Goal: Information Seeking & Learning: Compare options

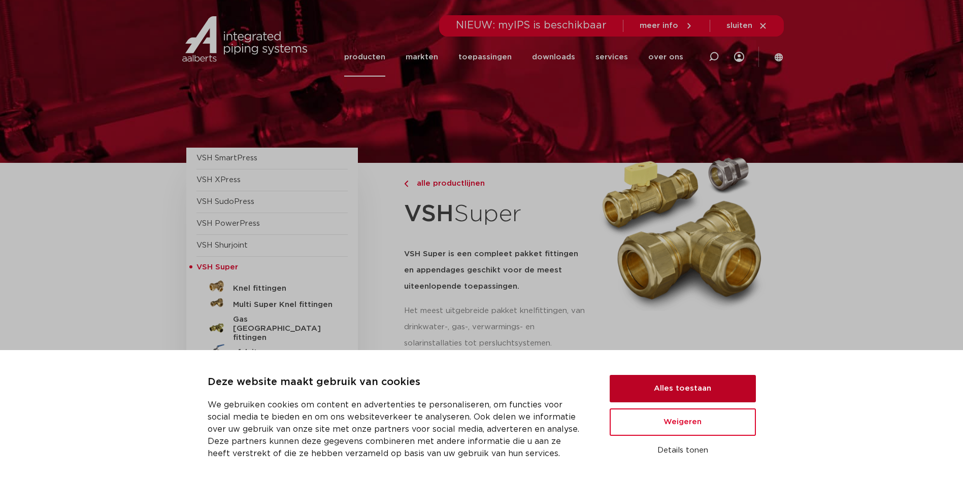
click at [701, 375] on button "Alles toestaan" at bounding box center [683, 388] width 146 height 27
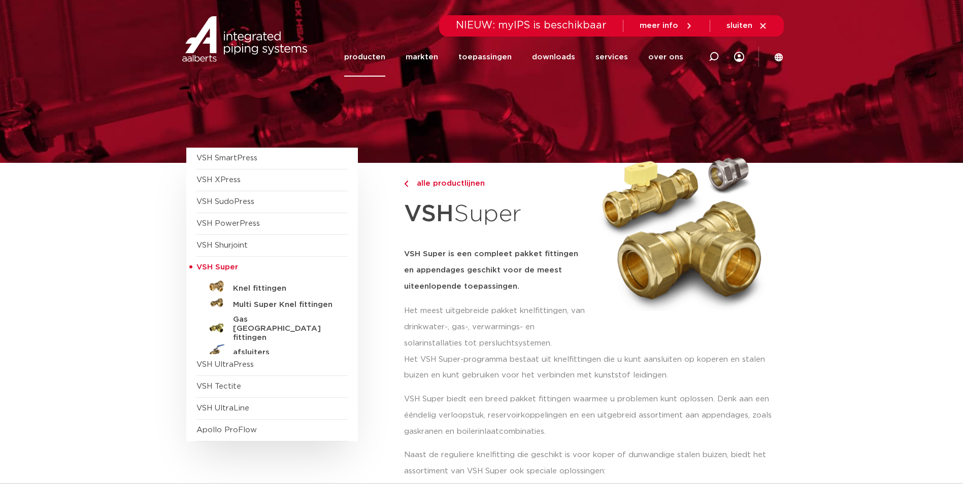
click at [376, 58] on link "producten" at bounding box center [364, 57] width 41 height 39
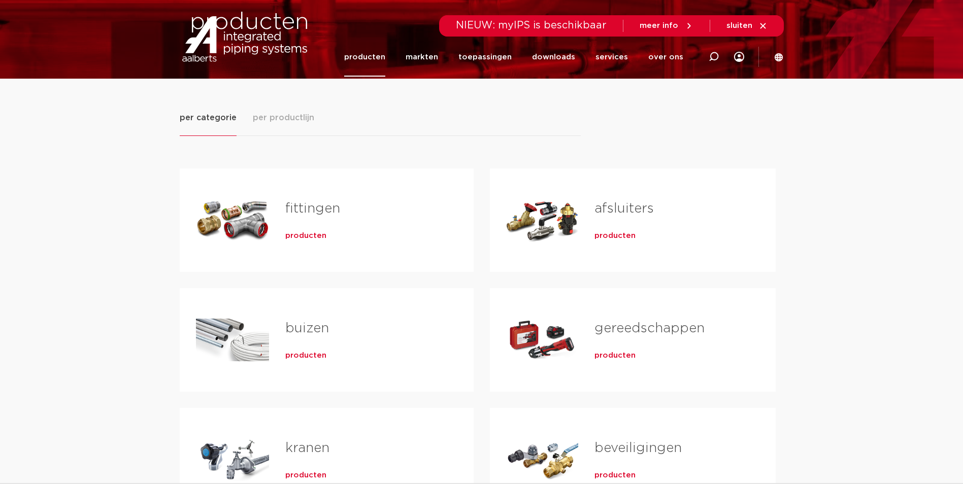
scroll to position [169, 0]
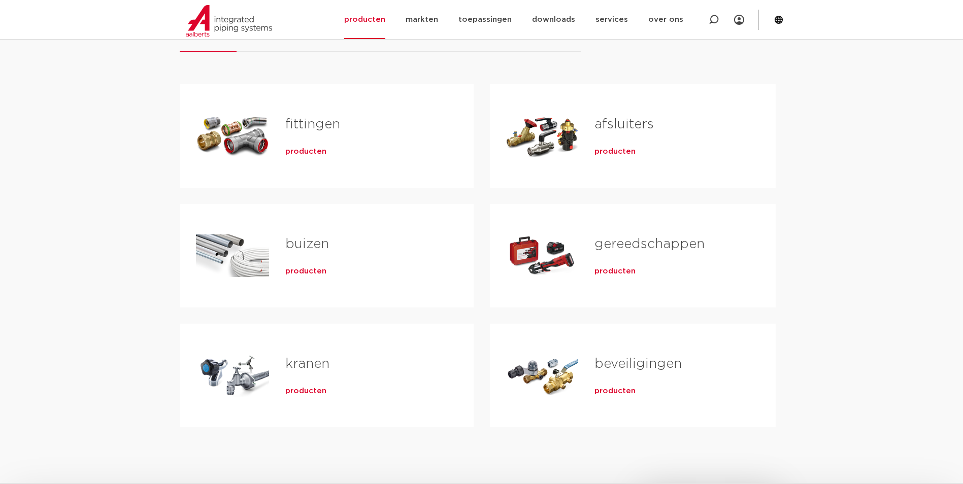
click at [319, 129] on link "fittingen" at bounding box center [312, 124] width 55 height 13
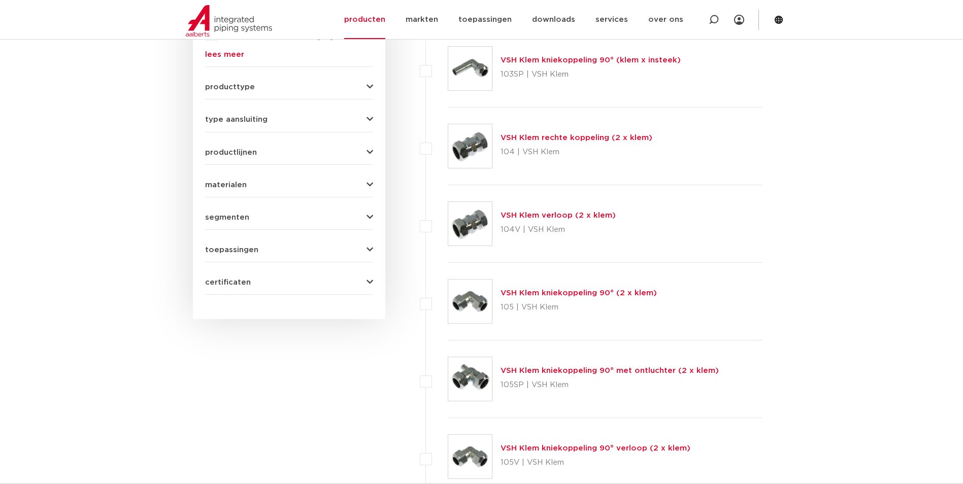
scroll to position [339, 0]
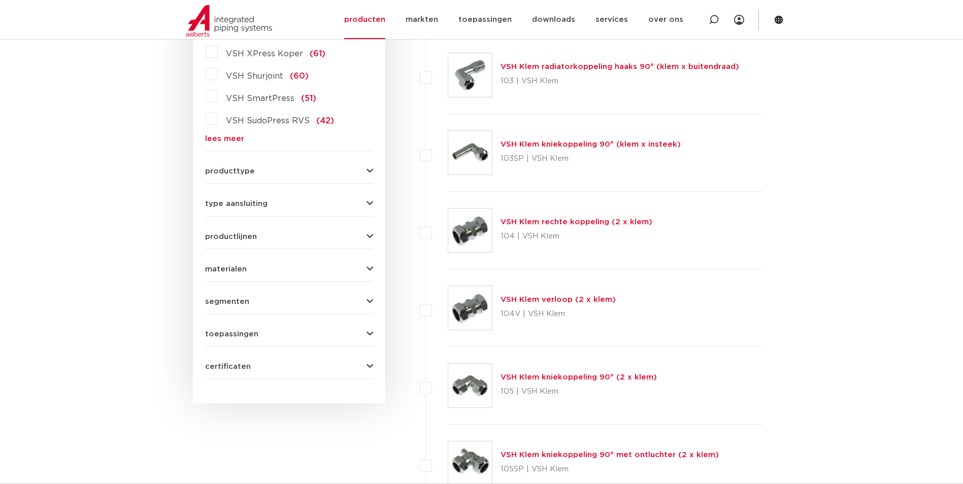
click at [351, 206] on button "type aansluiting" at bounding box center [289, 204] width 168 height 8
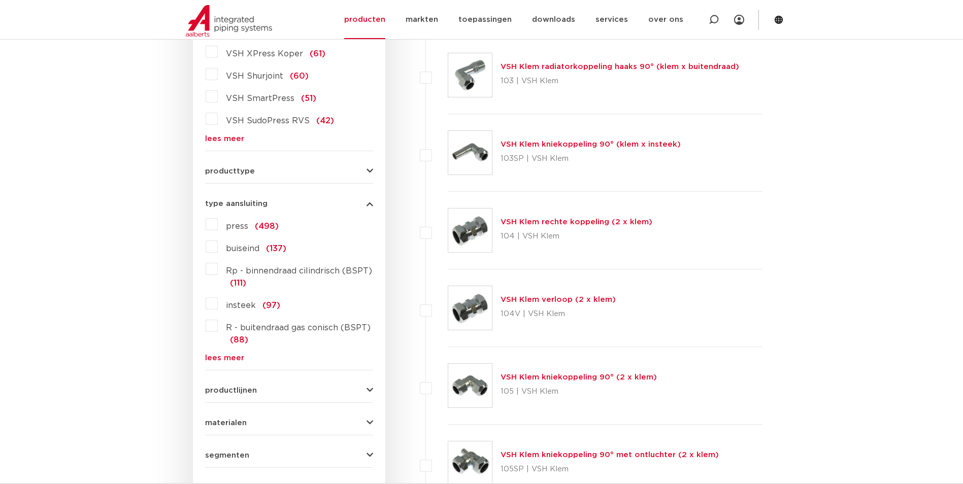
click at [218, 327] on label "R - buitendraad gas conisch (BSPT) (88)" at bounding box center [295, 332] width 155 height 28
click at [0, 0] on input "R - buitendraad gas conisch (BSPT) (88)" at bounding box center [0, 0] width 0 height 0
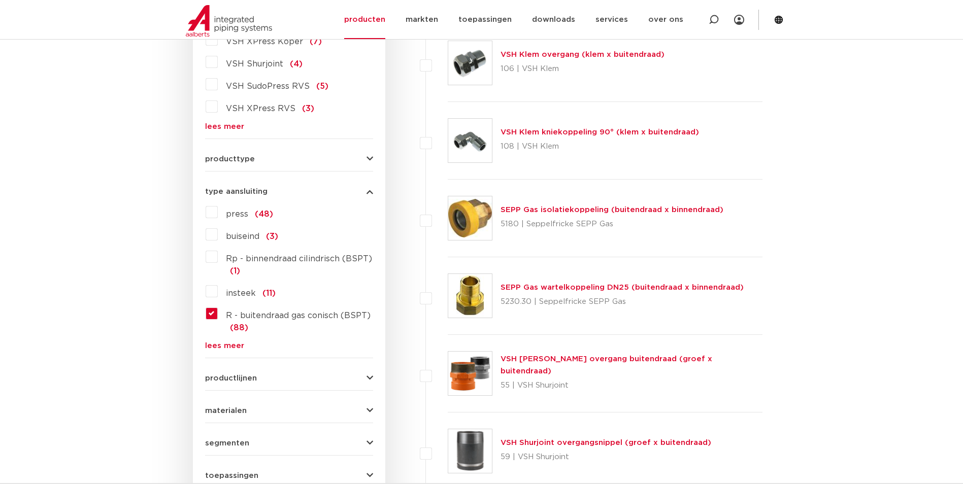
scroll to position [351, 0]
click at [627, 289] on link "SEPP Gas wartelkoppeling DN25 (buitendraad x binnendraad)" at bounding box center [622, 288] width 243 height 8
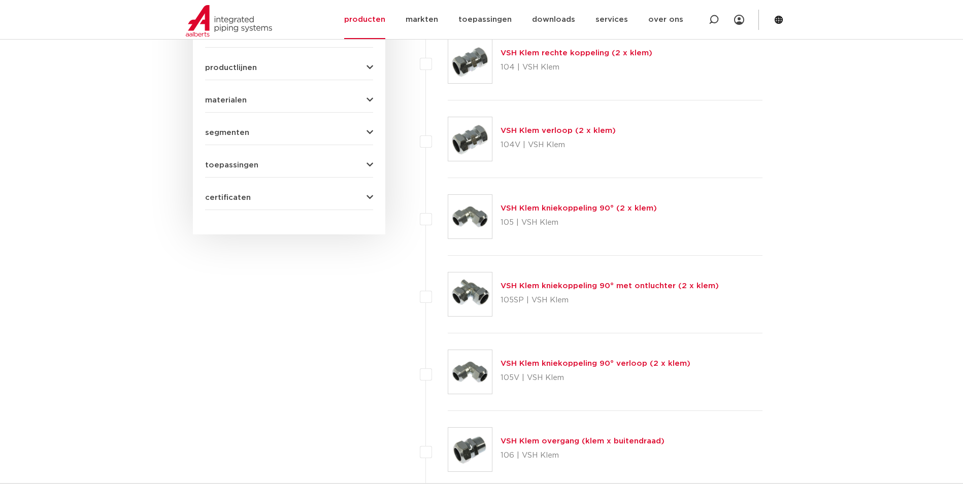
scroll to position [254, 0]
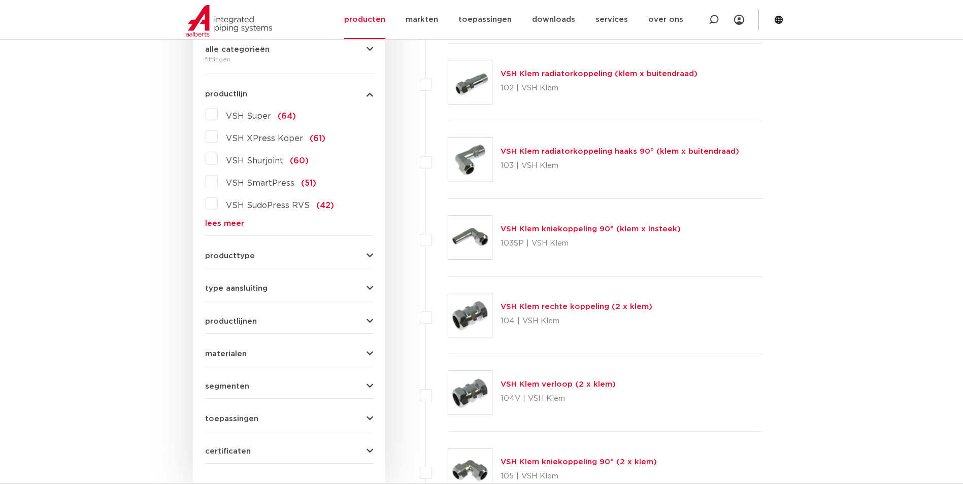
click at [344, 287] on button "type aansluiting" at bounding box center [289, 289] width 168 height 8
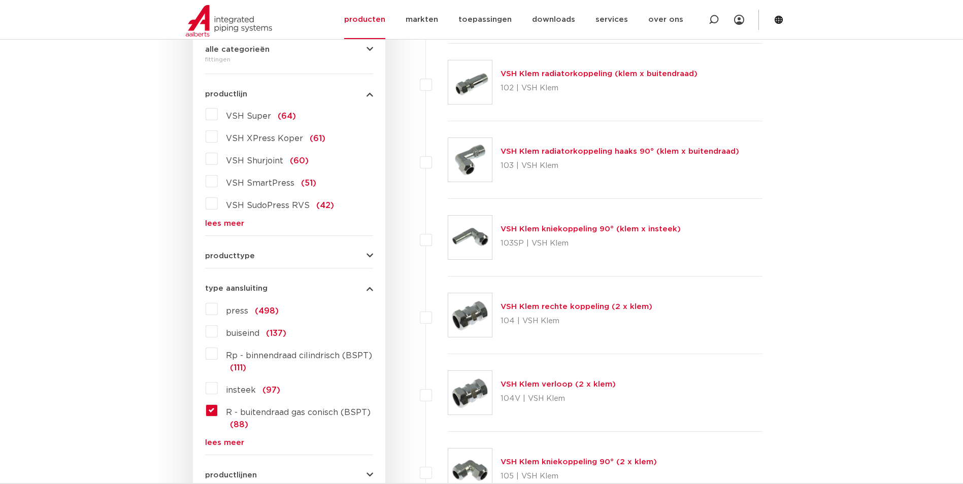
scroll to position [339, 0]
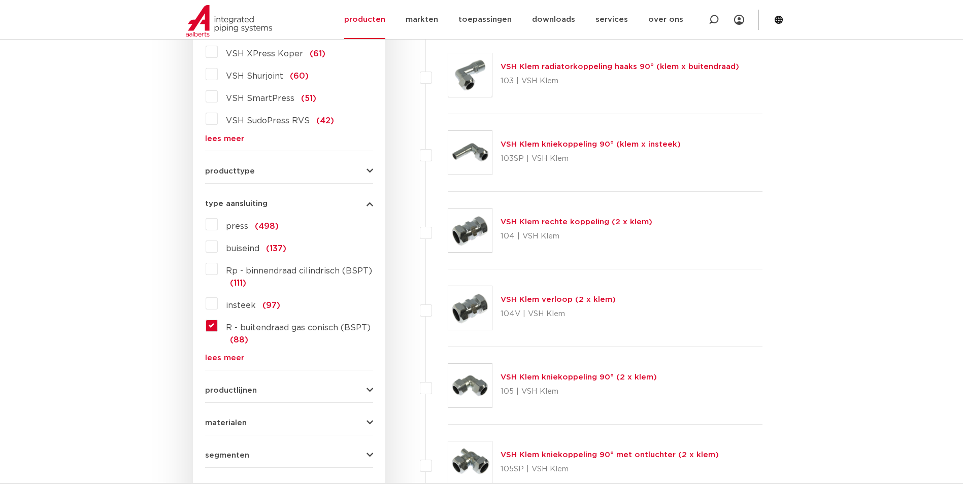
click at [218, 326] on label "R - buitendraad gas conisch (BSPT) (88)" at bounding box center [295, 332] width 155 height 28
click at [0, 0] on input "R - buitendraad gas conisch (BSPT) (88)" at bounding box center [0, 0] width 0 height 0
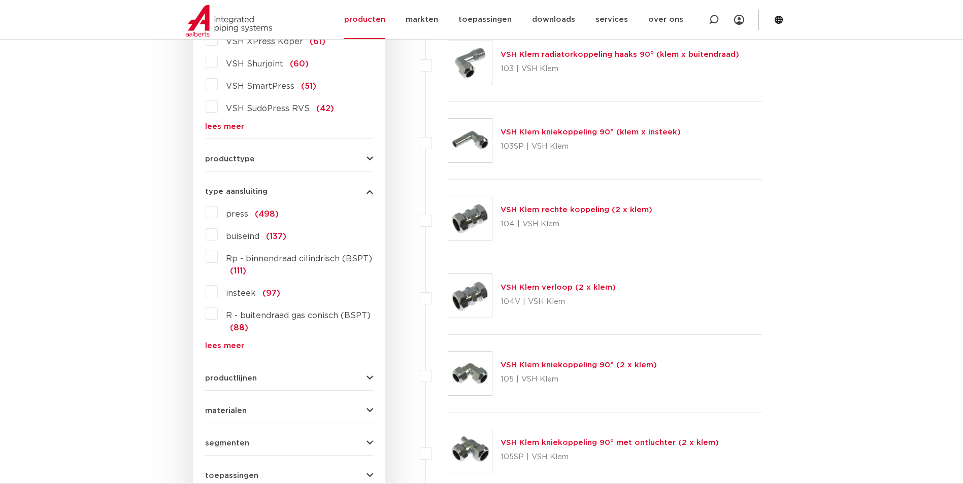
scroll to position [351, 0]
click at [218, 313] on label "R - buitendraad gas conisch (BSPT) (88)" at bounding box center [295, 320] width 155 height 28
click at [0, 0] on input "R - buitendraad gas conisch (BSPT) (88)" at bounding box center [0, 0] width 0 height 0
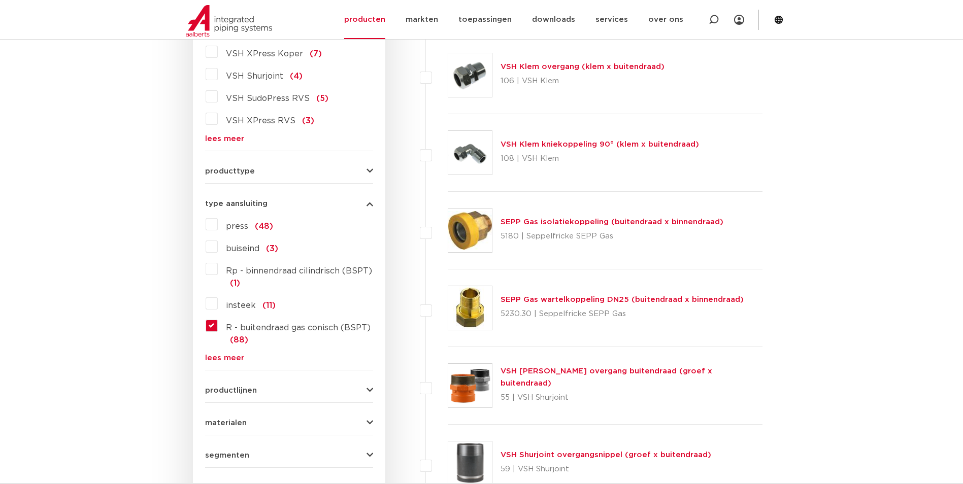
scroll to position [592, 0]
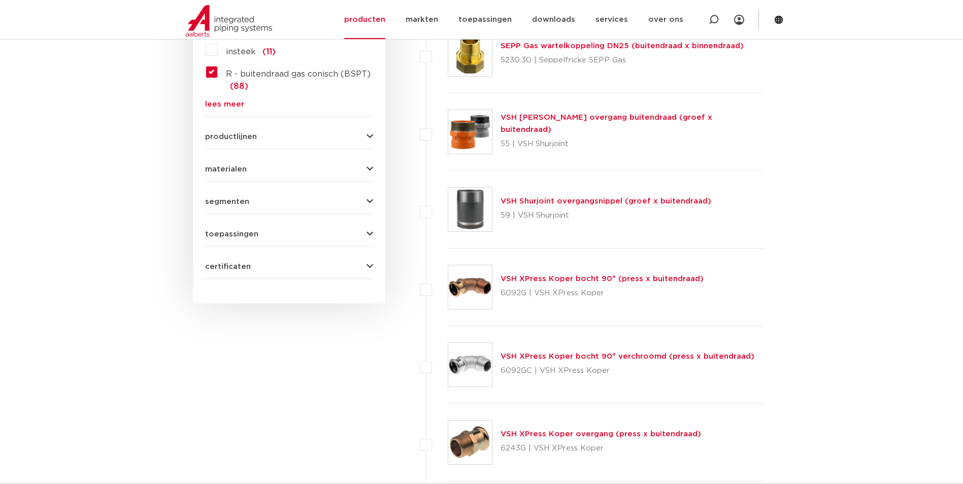
click at [360, 166] on button "materialen" at bounding box center [289, 170] width 168 height 8
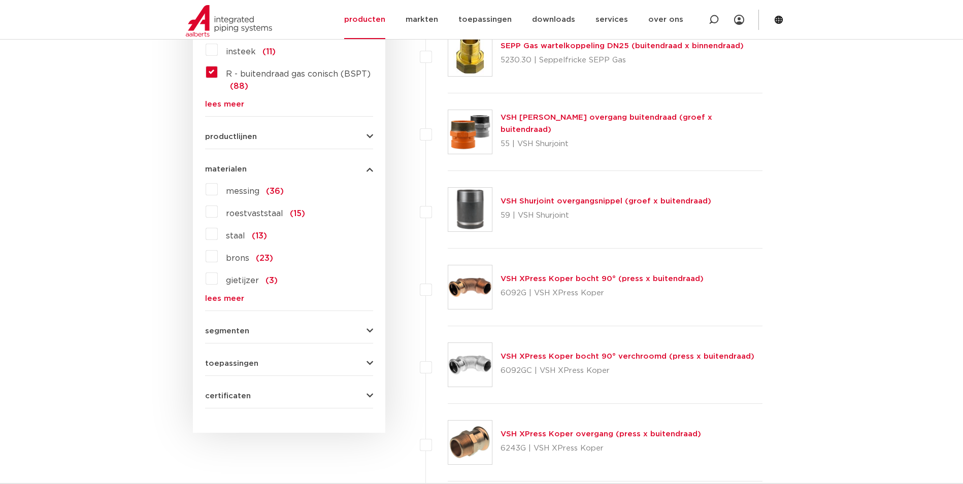
click at [218, 189] on label "messing (36)" at bounding box center [251, 189] width 66 height 16
click at [0, 0] on input "messing (36)" at bounding box center [0, 0] width 0 height 0
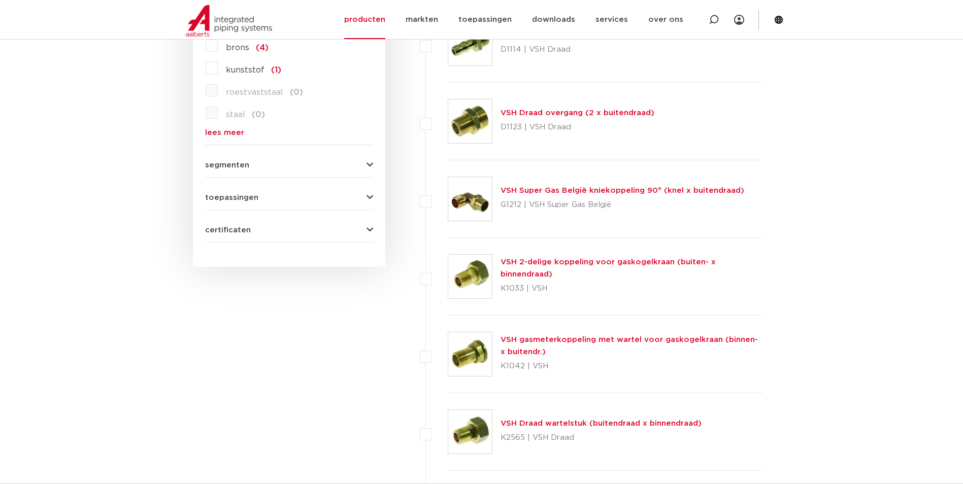
scroll to position [843, 0]
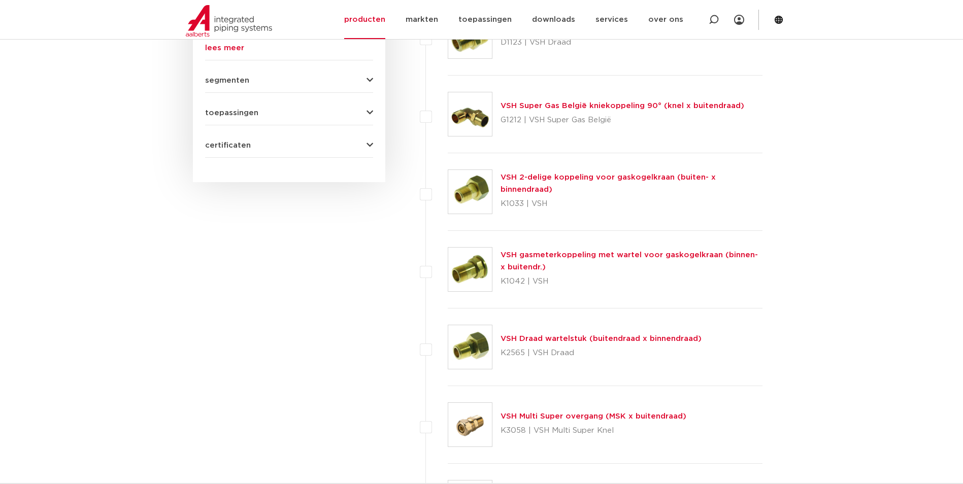
click at [578, 183] on link "VSH 2-delige koppeling voor gaskogelkraan (buiten- x binnendraad)" at bounding box center [608, 184] width 215 height 20
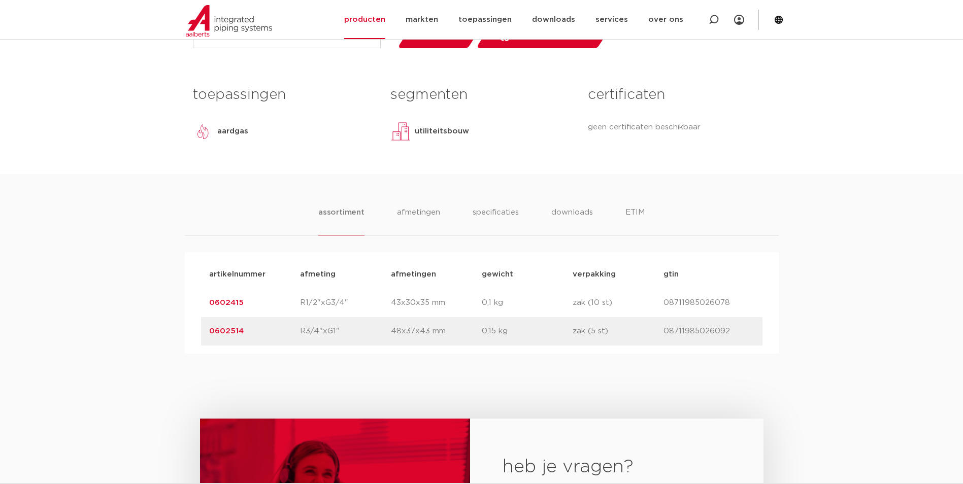
scroll to position [508, 0]
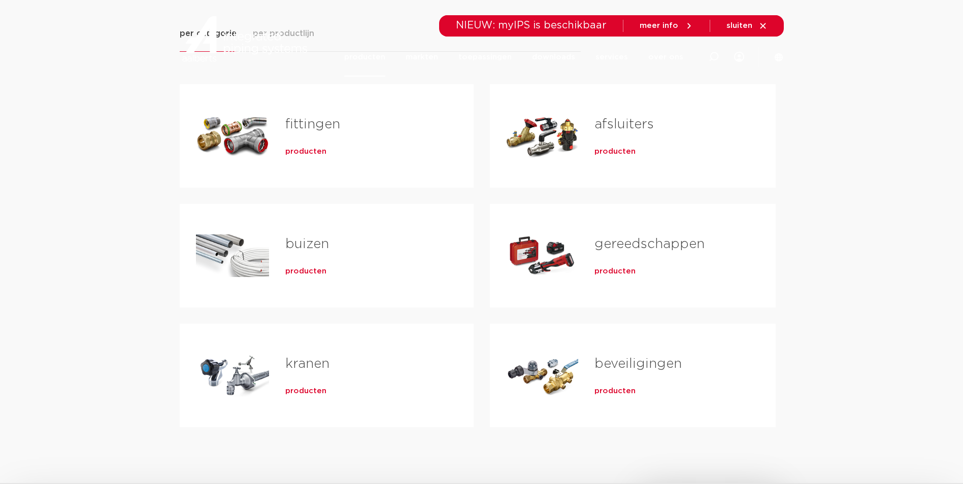
scroll to position [169, 0]
click at [324, 130] on link "fittingen" at bounding box center [312, 124] width 55 height 13
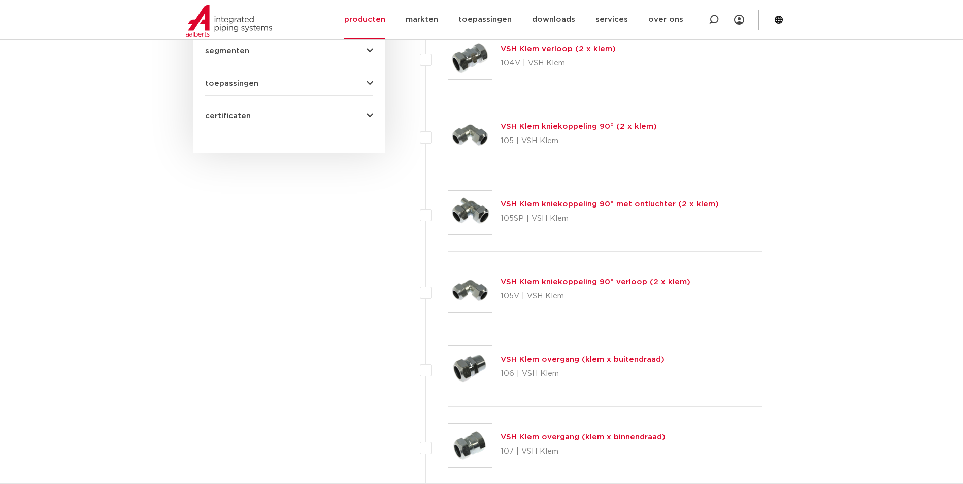
scroll to position [251, 0]
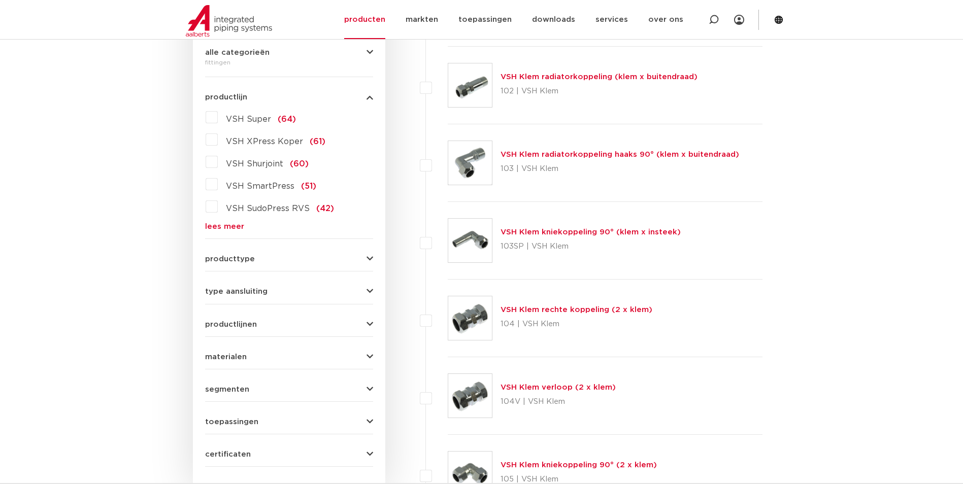
click at [295, 291] on button "type aansluiting" at bounding box center [289, 292] width 168 height 8
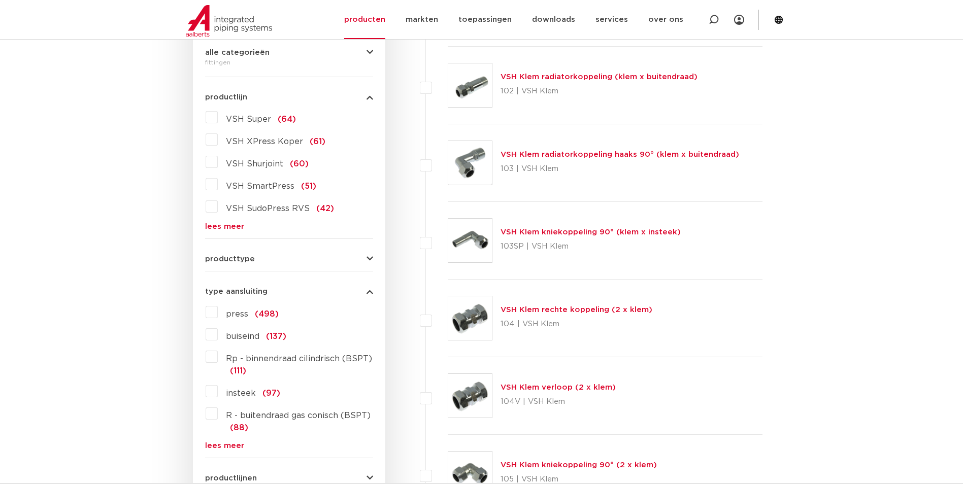
scroll to position [420, 0]
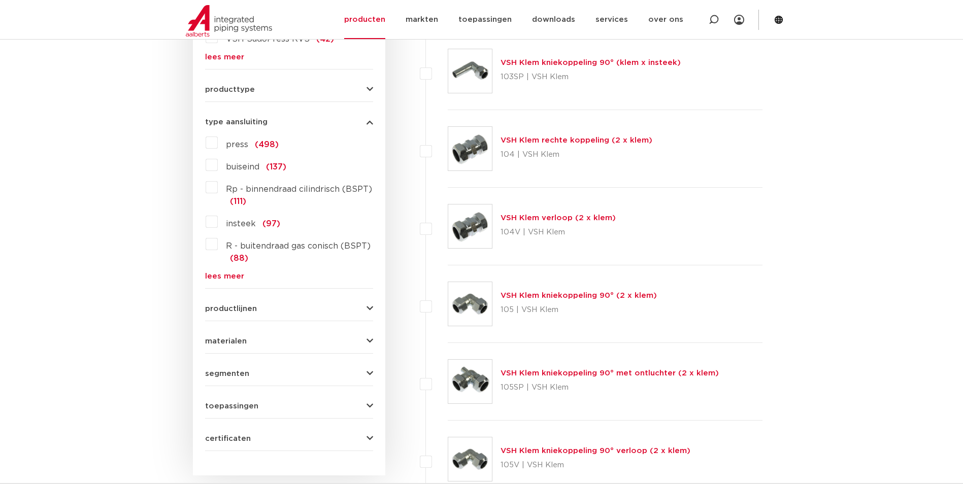
click at [218, 246] on label "R - buitendraad gas conisch (BSPT) (88)" at bounding box center [295, 250] width 155 height 28
click at [0, 0] on input "R - buitendraad gas conisch (BSPT) (88)" at bounding box center [0, 0] width 0 height 0
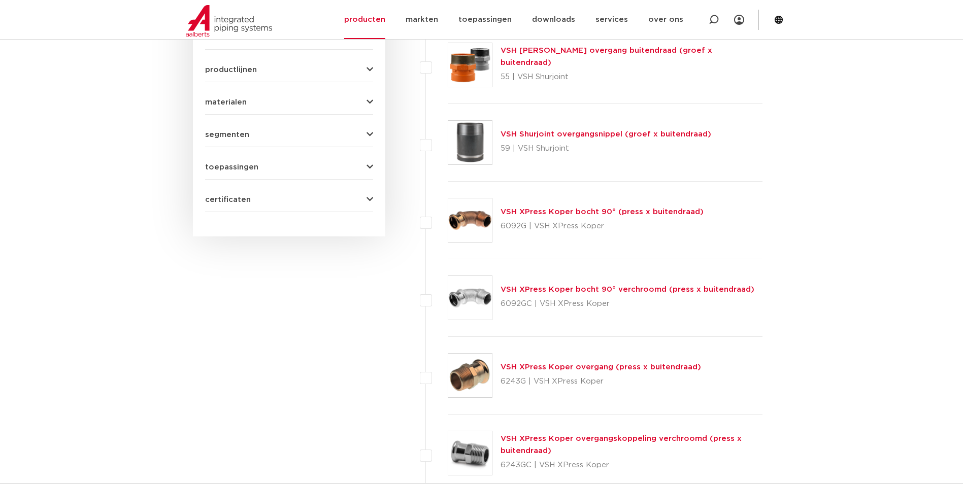
scroll to position [575, 0]
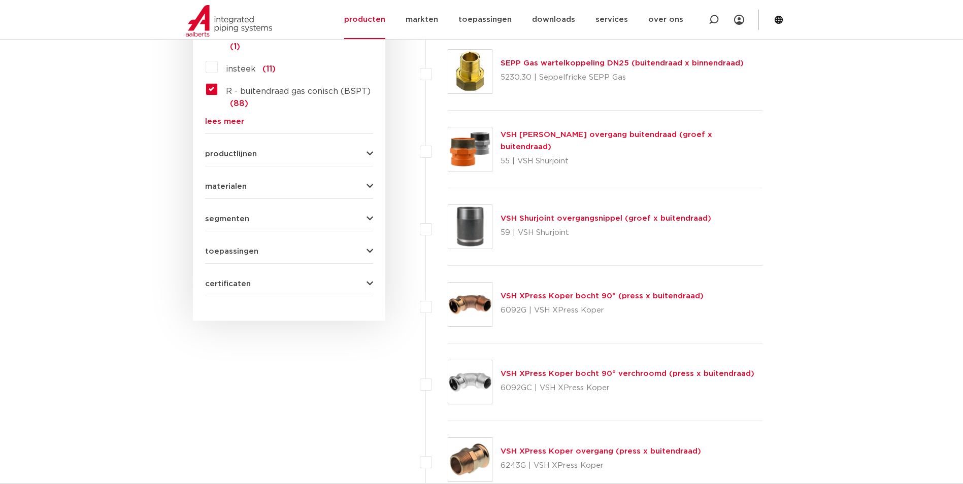
click at [356, 178] on div "materialen messing (36) roestvaststaal (15) staal (13) brons (23) gietijzer (3)…" at bounding box center [289, 183] width 168 height 16
click at [349, 186] on button "materialen" at bounding box center [289, 187] width 168 height 8
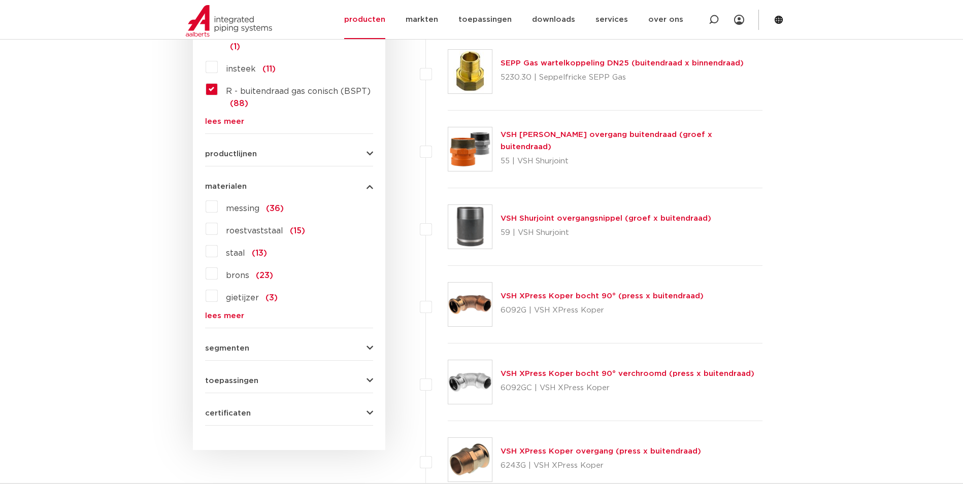
click at [218, 209] on label "messing (36)" at bounding box center [251, 207] width 66 height 16
click at [0, 0] on input "messing (36)" at bounding box center [0, 0] width 0 height 0
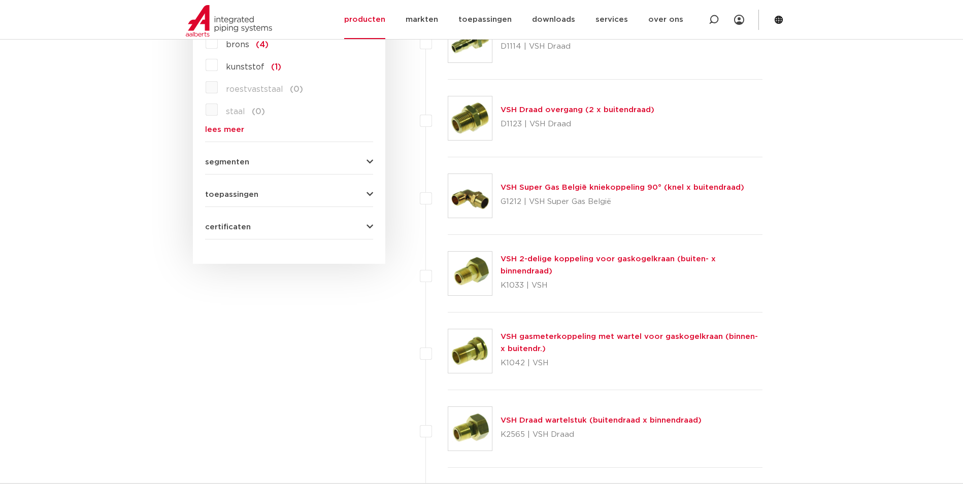
scroll to position [846, 0]
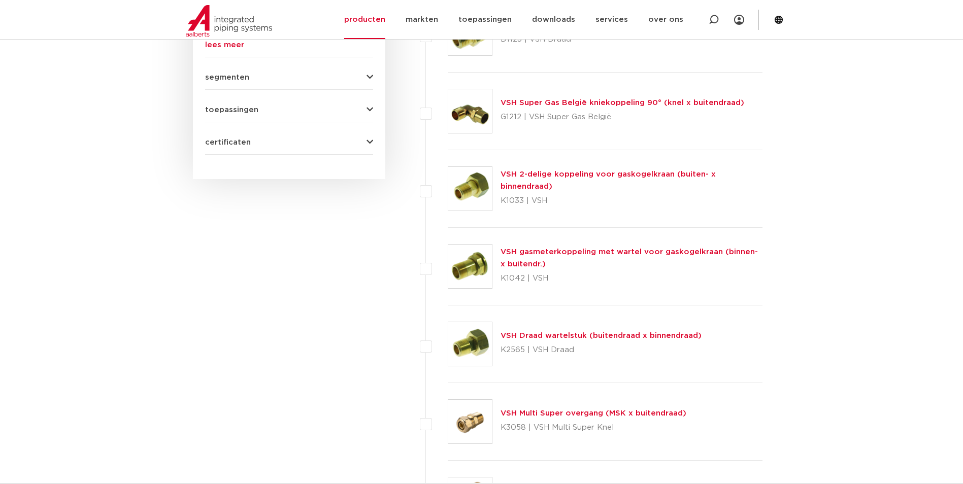
click at [591, 339] on link "VSH Draad wartelstuk (buitendraad x binnendraad)" at bounding box center [601, 336] width 201 height 8
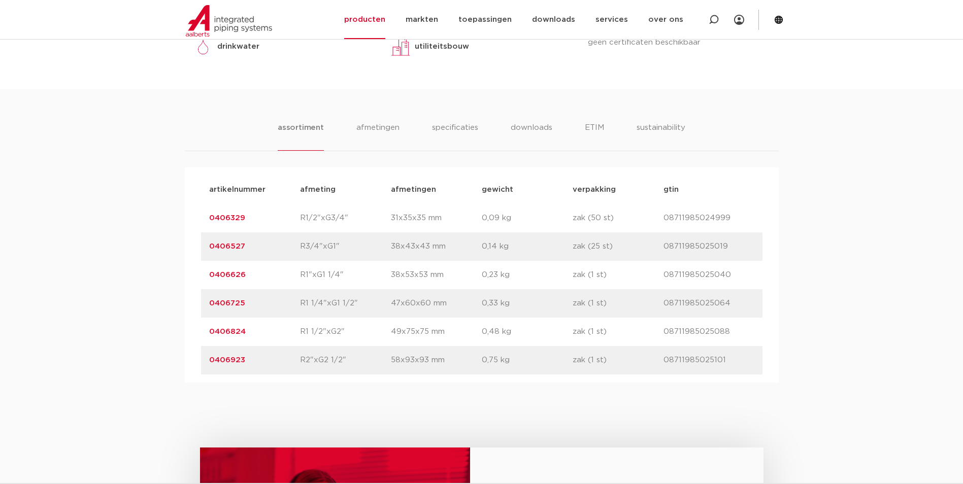
scroll to position [592, 0]
